Goal: Information Seeking & Learning: Learn about a topic

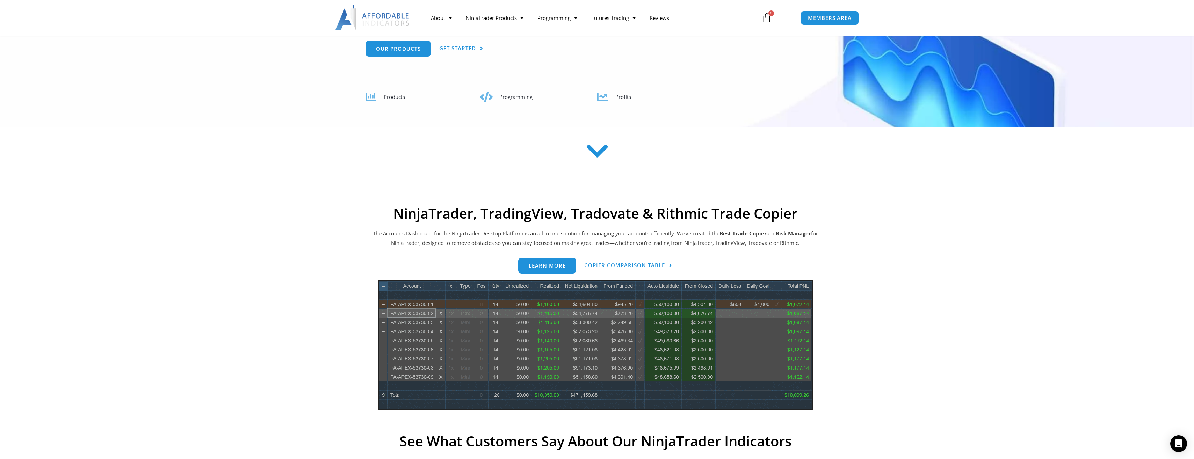
scroll to position [140, 0]
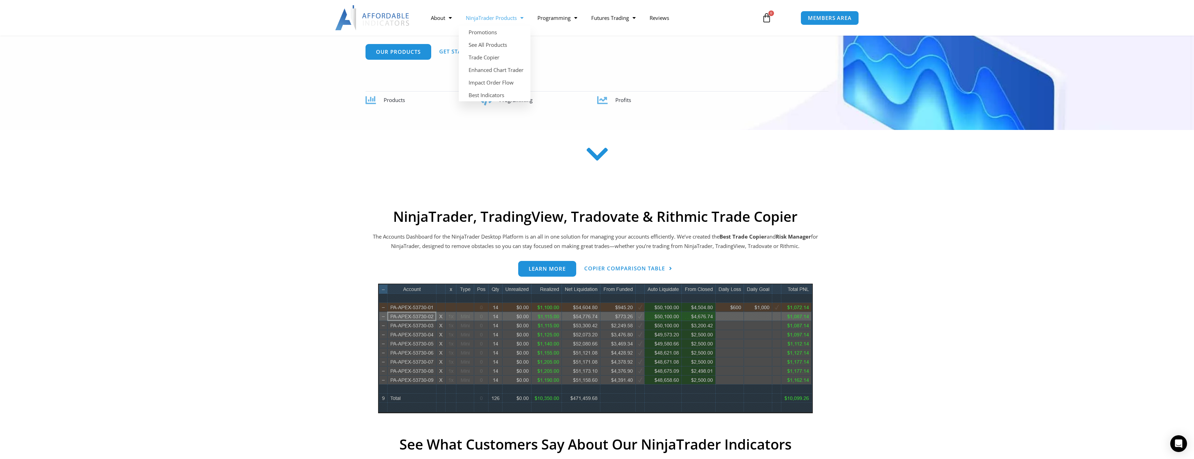
click at [516, 22] on link "NinjaTrader Products" at bounding box center [495, 18] width 72 height 16
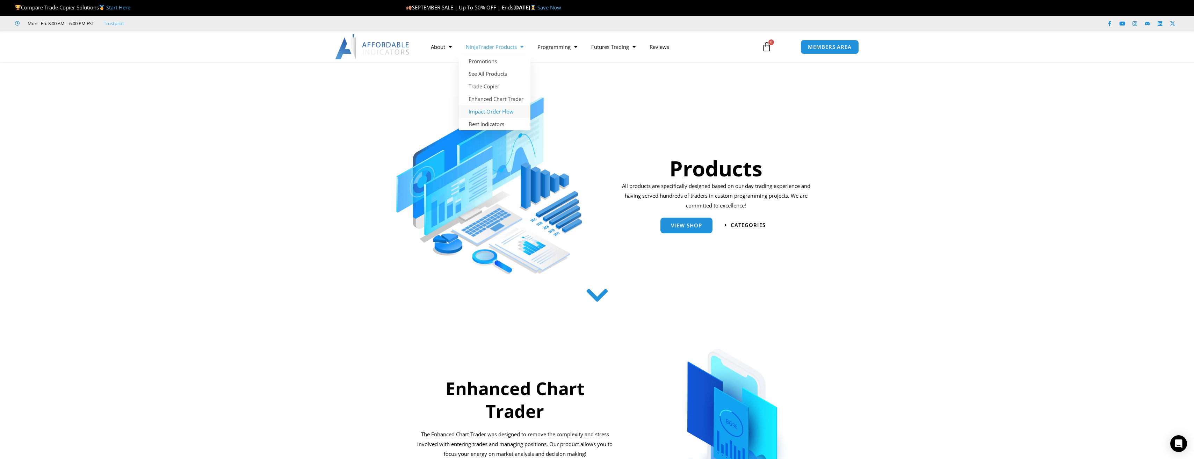
click at [500, 113] on link "Impact Order Flow" at bounding box center [495, 111] width 72 height 13
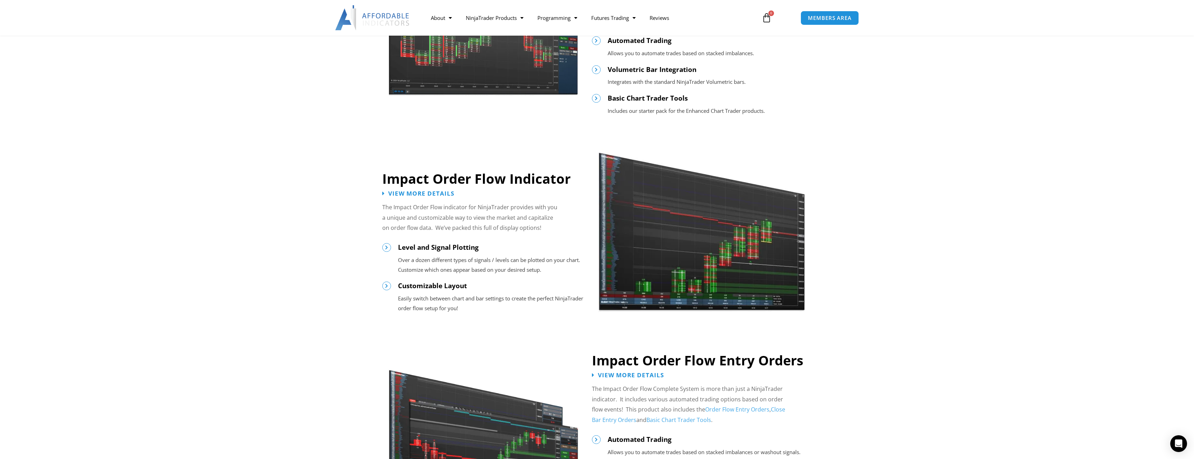
scroll to position [245, 0]
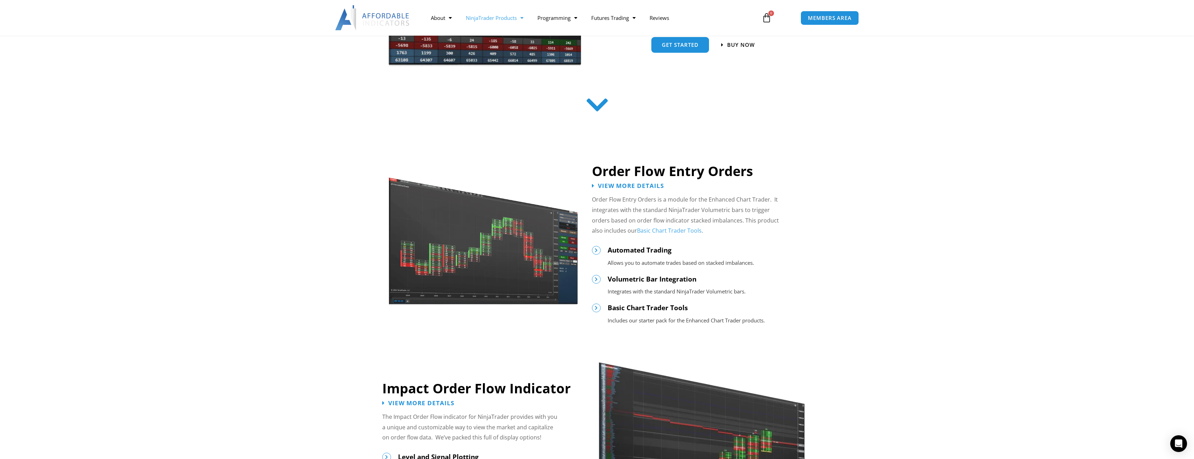
click at [518, 16] on span "Menu" at bounding box center [520, 18] width 7 height 12
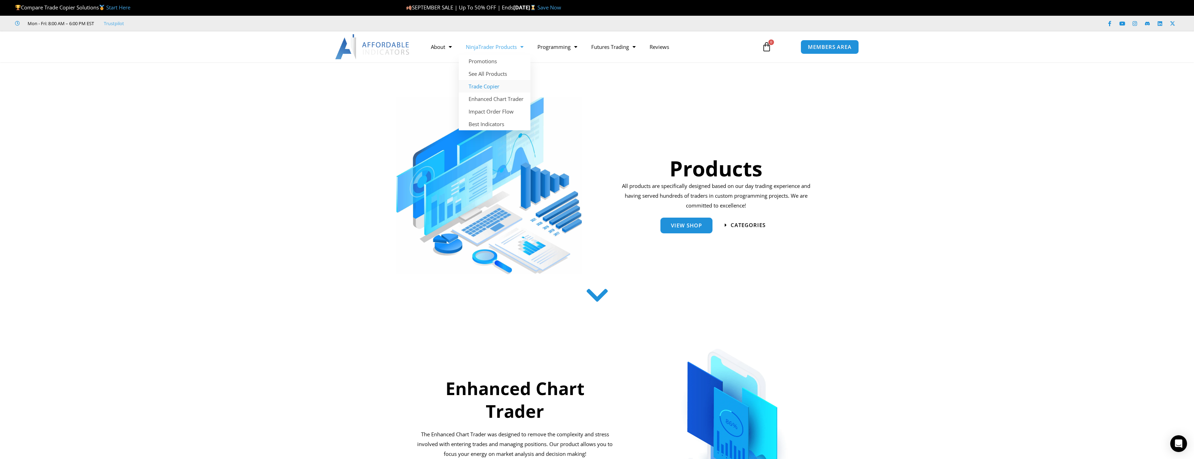
click at [490, 89] on link "Trade Copier" at bounding box center [495, 86] width 72 height 13
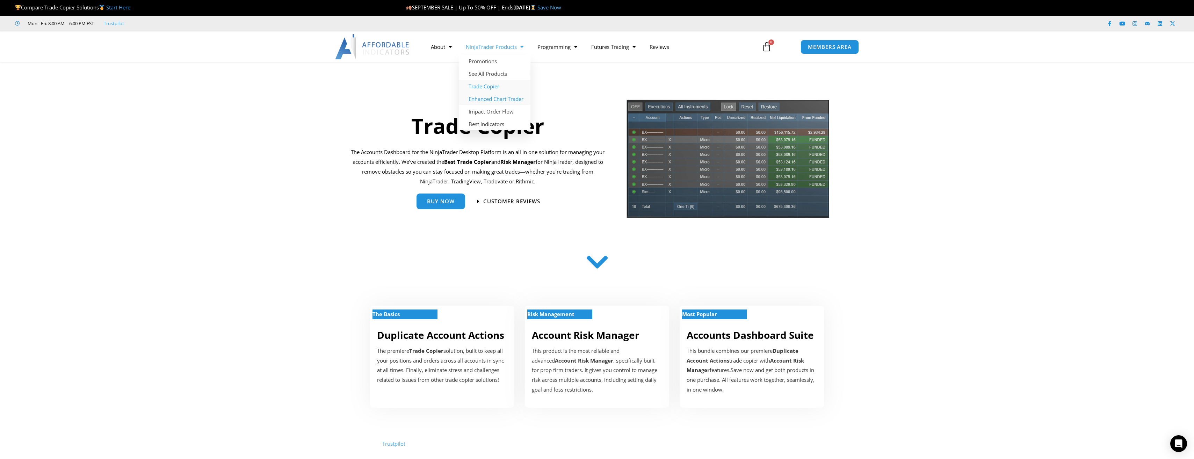
click at [498, 96] on link "Enhanced Chart Trader" at bounding box center [495, 99] width 72 height 13
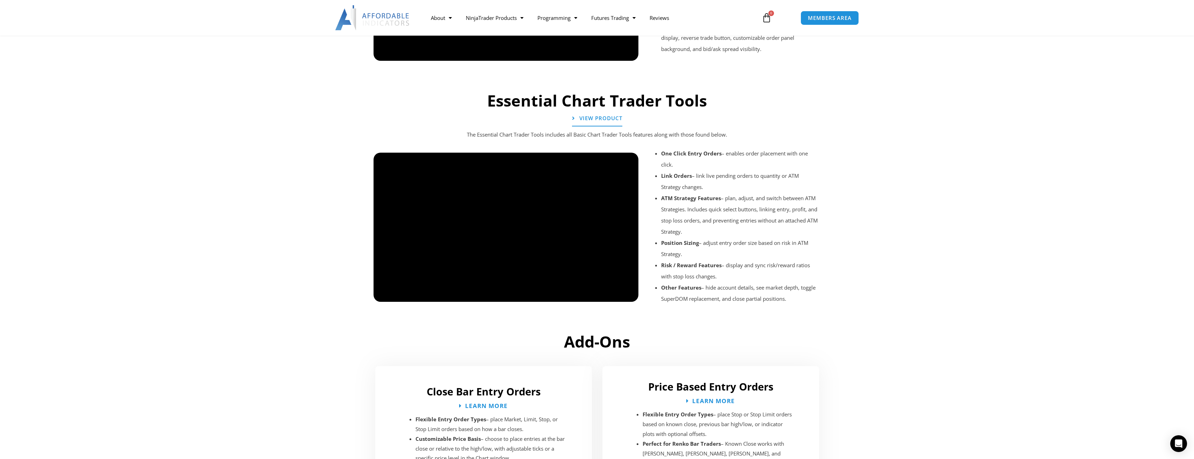
scroll to position [629, 0]
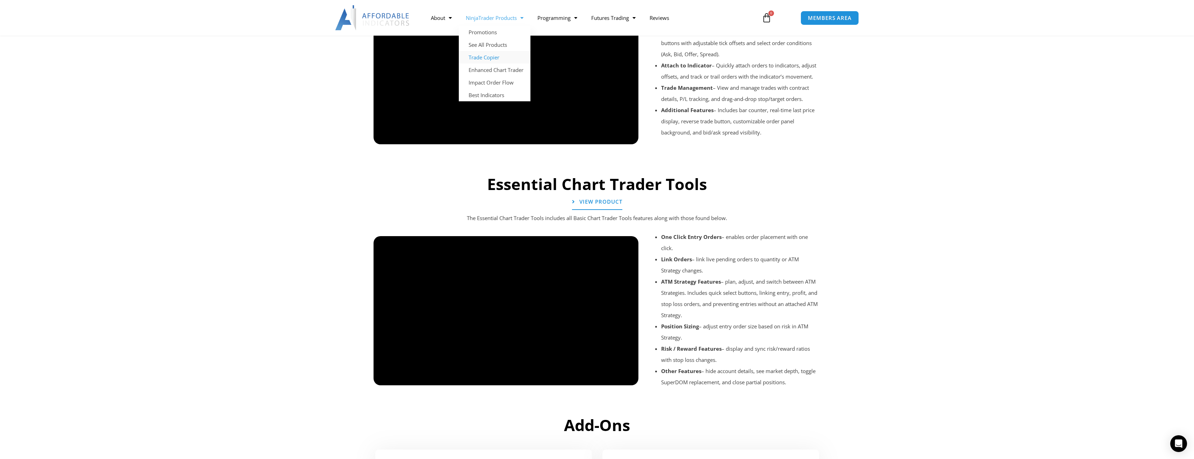
click at [494, 58] on link "Trade Copier" at bounding box center [495, 57] width 72 height 13
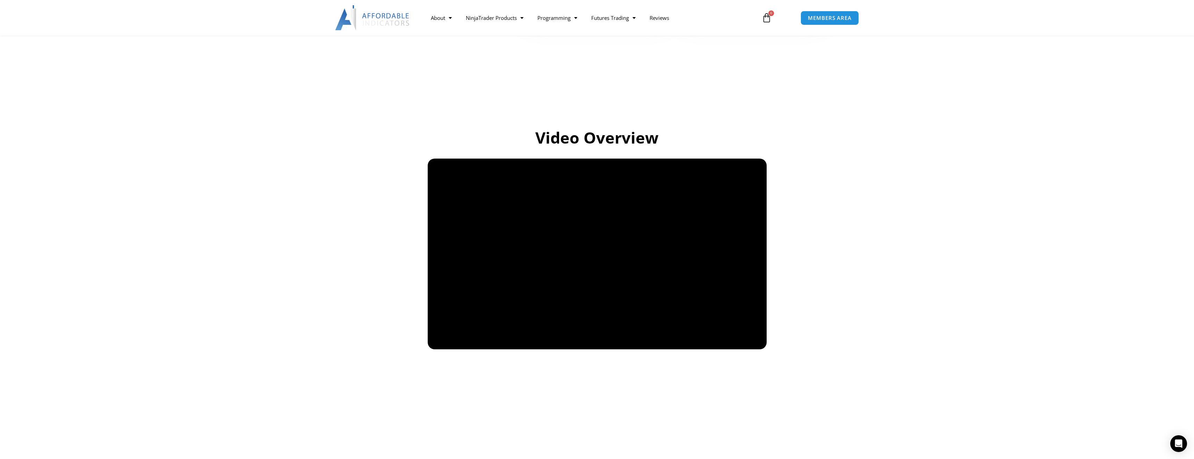
scroll to position [384, 0]
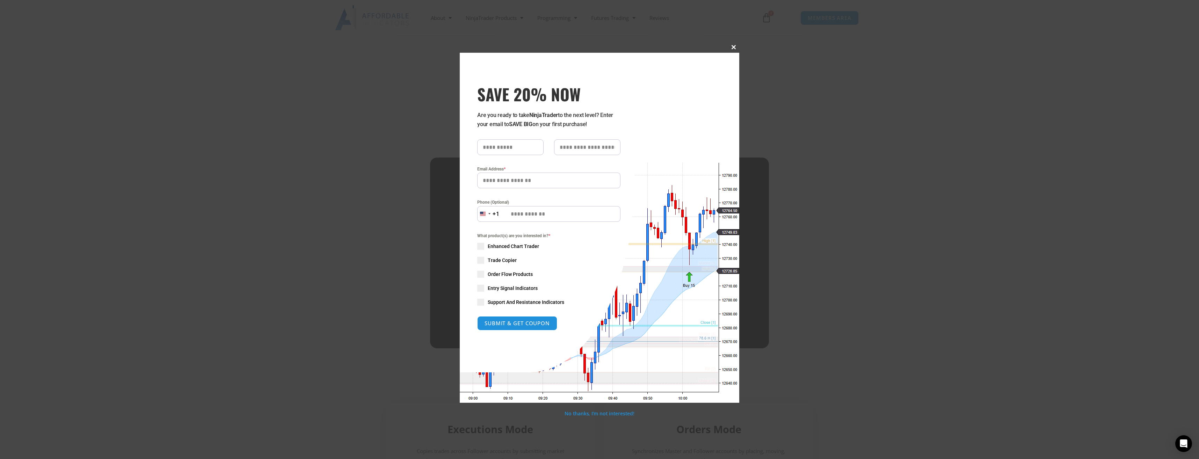
click at [731, 48] on span "SAVE 20% NOW popup" at bounding box center [733, 47] width 11 height 4
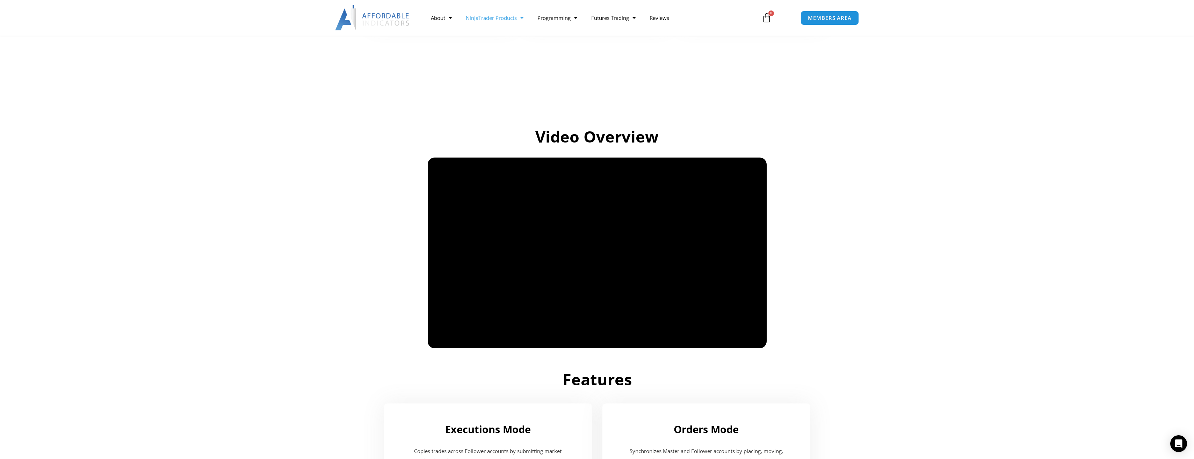
click at [513, 17] on link "NinjaTrader Products" at bounding box center [495, 18] width 72 height 16
